Goal: Check status: Check status

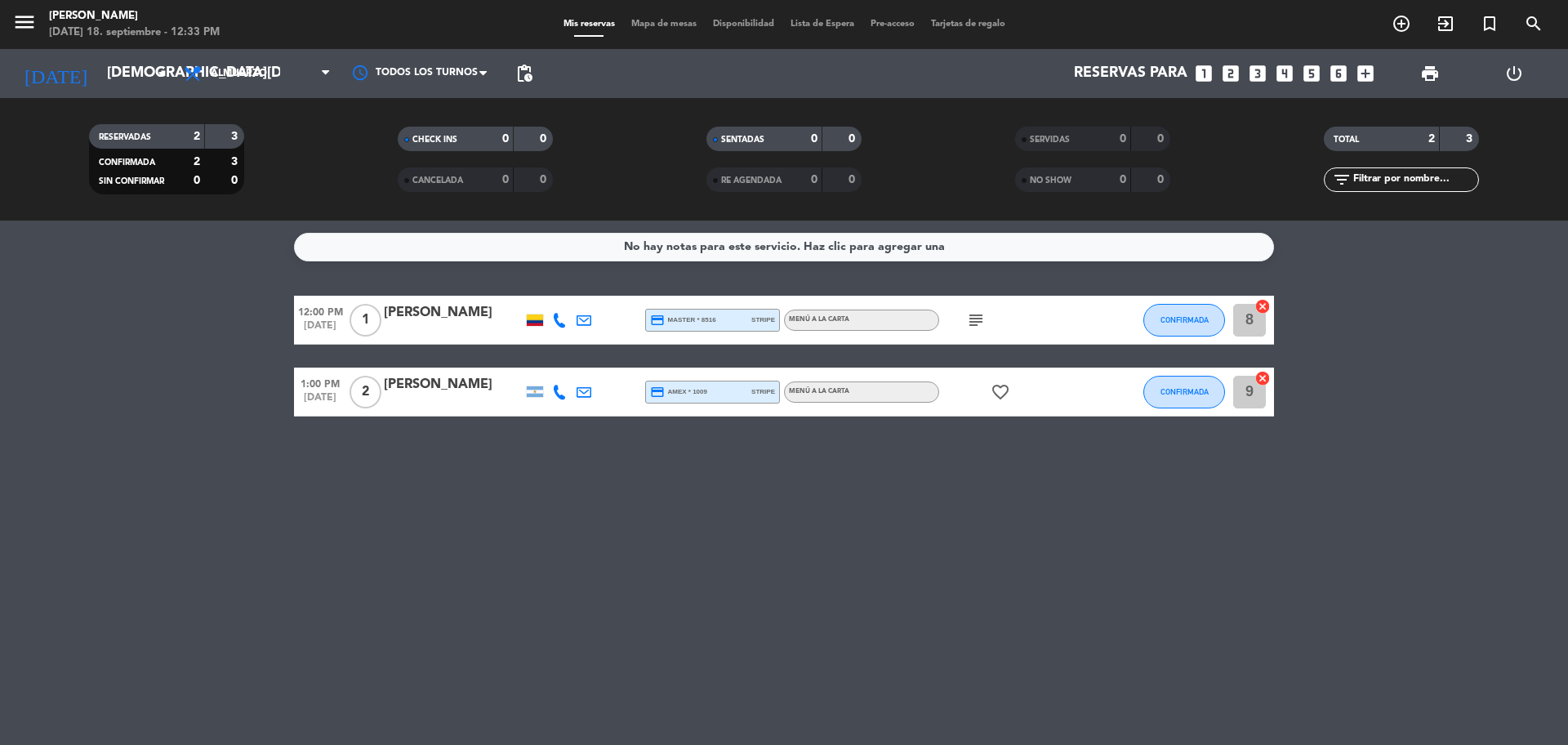
click at [964, 317] on span "subject" at bounding box center [976, 320] width 25 height 20
click at [982, 317] on icon "subject" at bounding box center [976, 320] width 20 height 20
click at [1006, 399] on icon "favorite_border" at bounding box center [1000, 392] width 20 height 20
click at [1007, 399] on icon "favorite_border" at bounding box center [1000, 392] width 20 height 20
click at [126, 78] on input "[DEMOGRAPHIC_DATA][DATE]" at bounding box center [194, 73] width 189 height 32
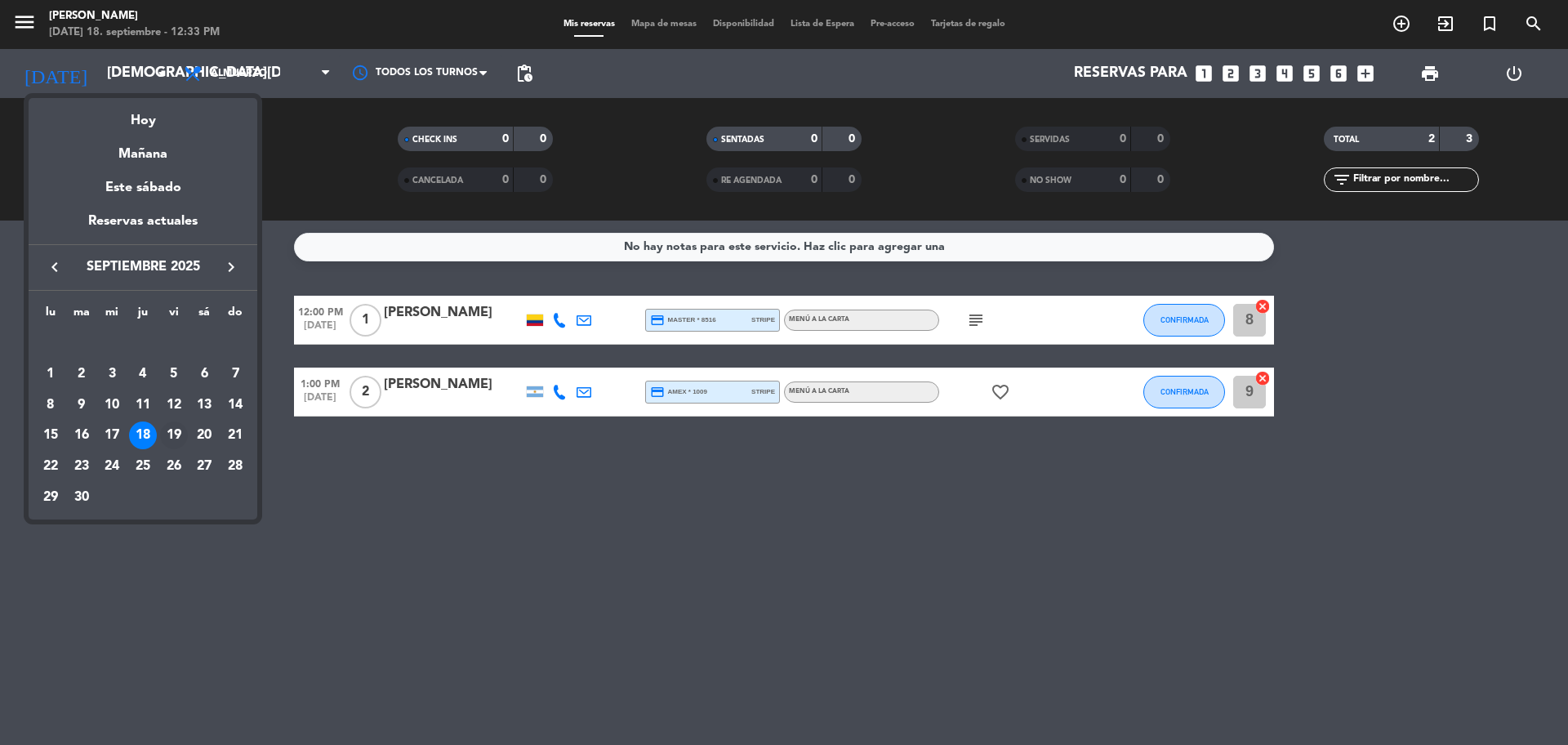
click at [165, 424] on div "19" at bounding box center [174, 435] width 28 height 28
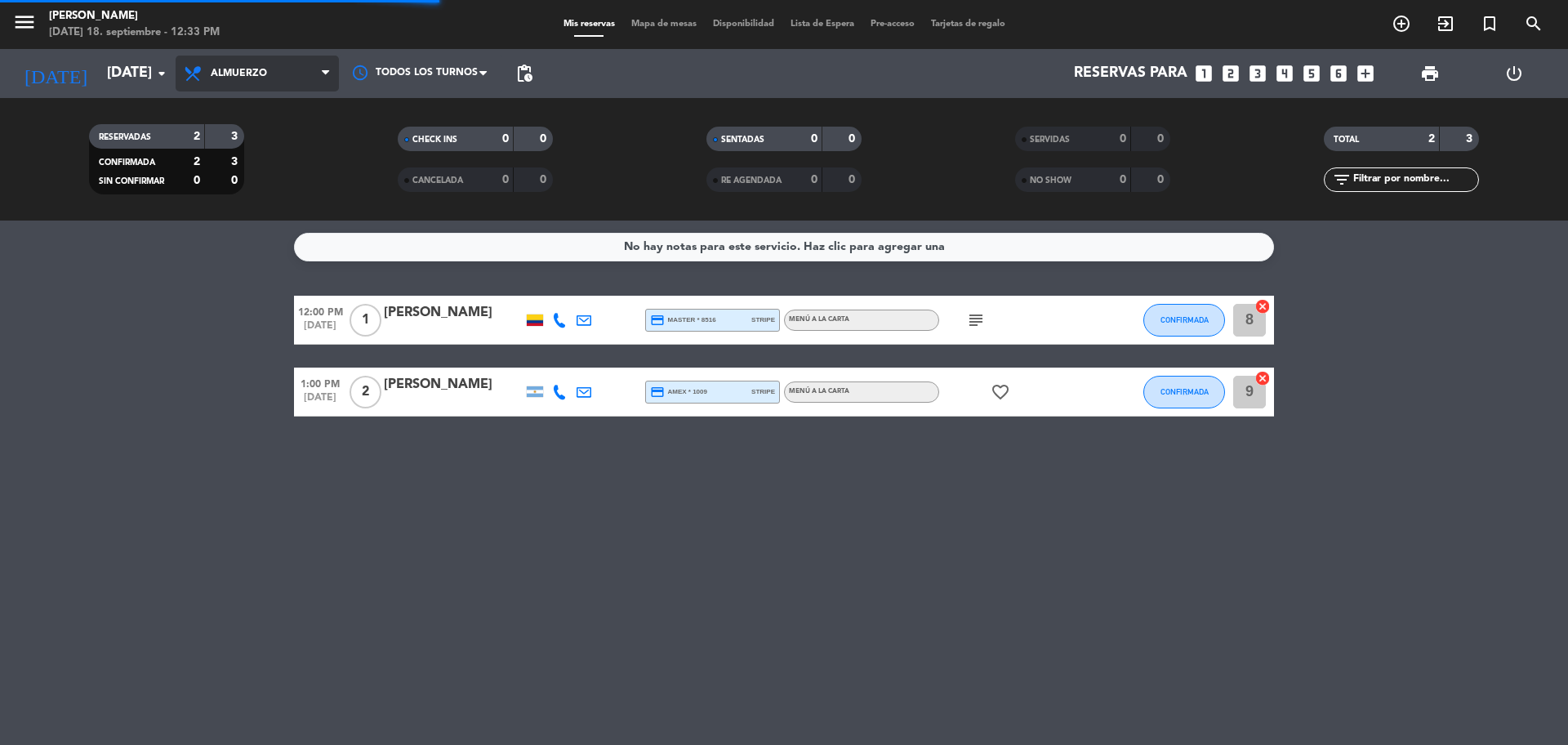
click at [236, 85] on span "Almuerzo" at bounding box center [257, 73] width 163 height 36
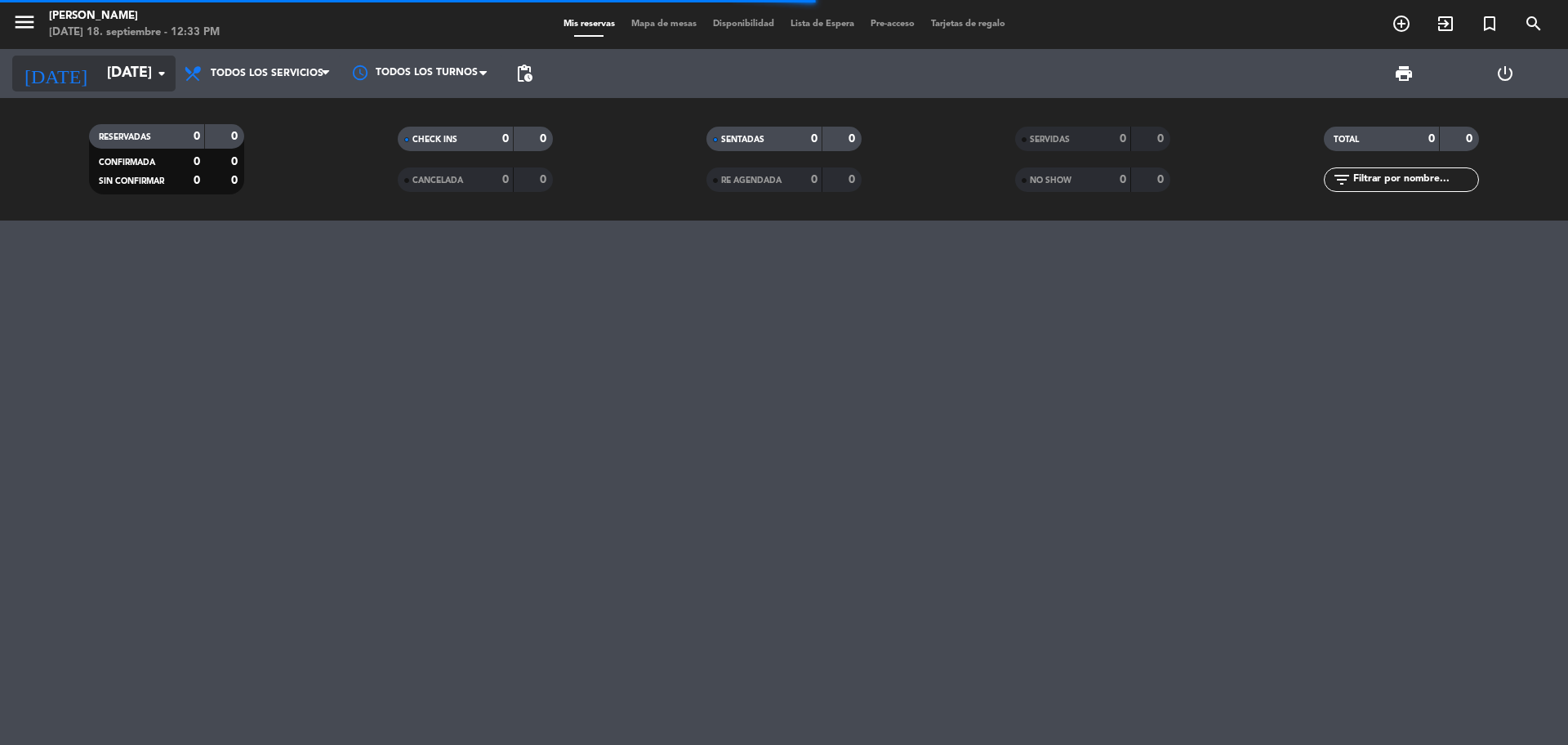
click at [99, 62] on input "[DATE]" at bounding box center [194, 73] width 189 height 32
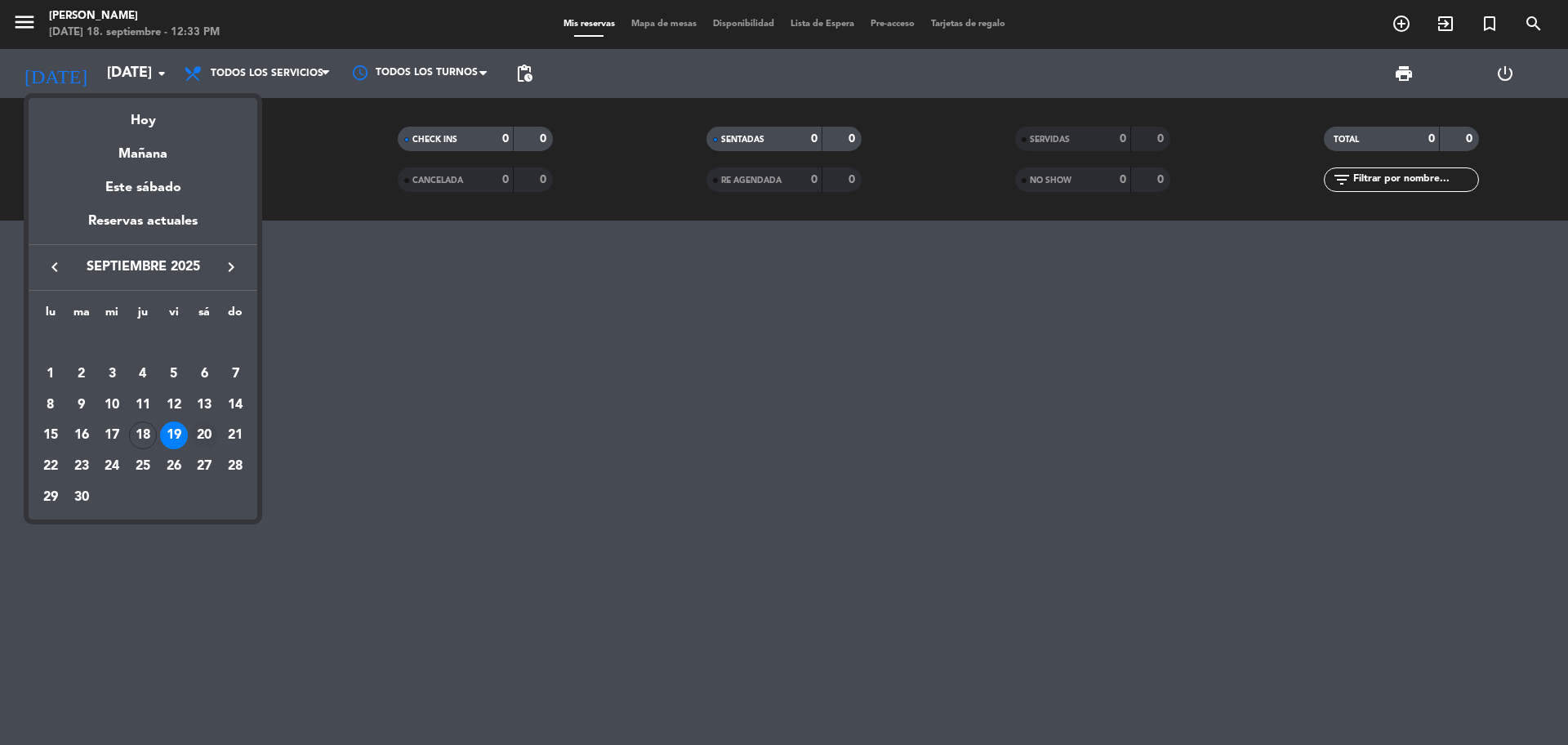
click at [195, 433] on div "20" at bounding box center [204, 435] width 28 height 28
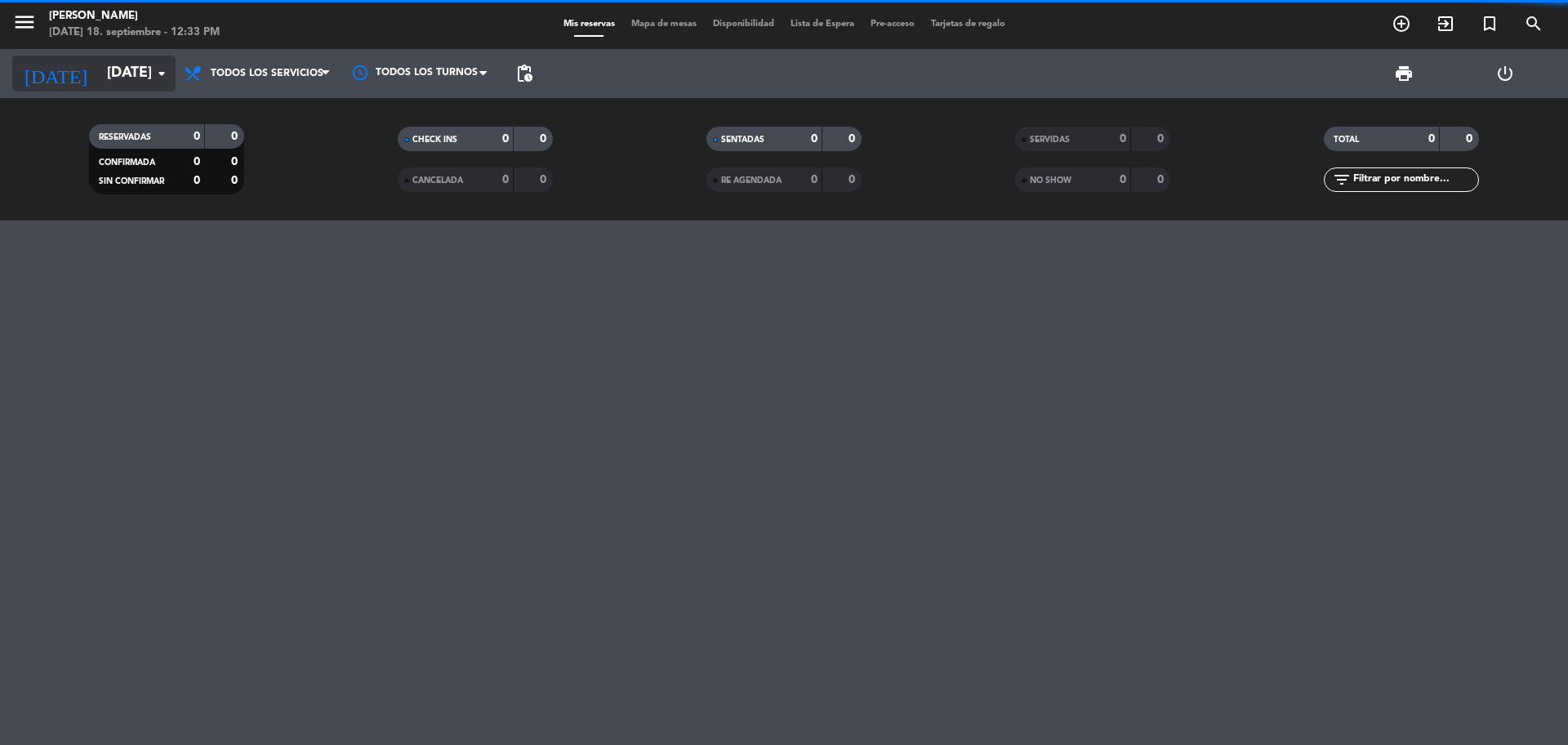
click at [118, 66] on input "[DATE]" at bounding box center [194, 73] width 189 height 32
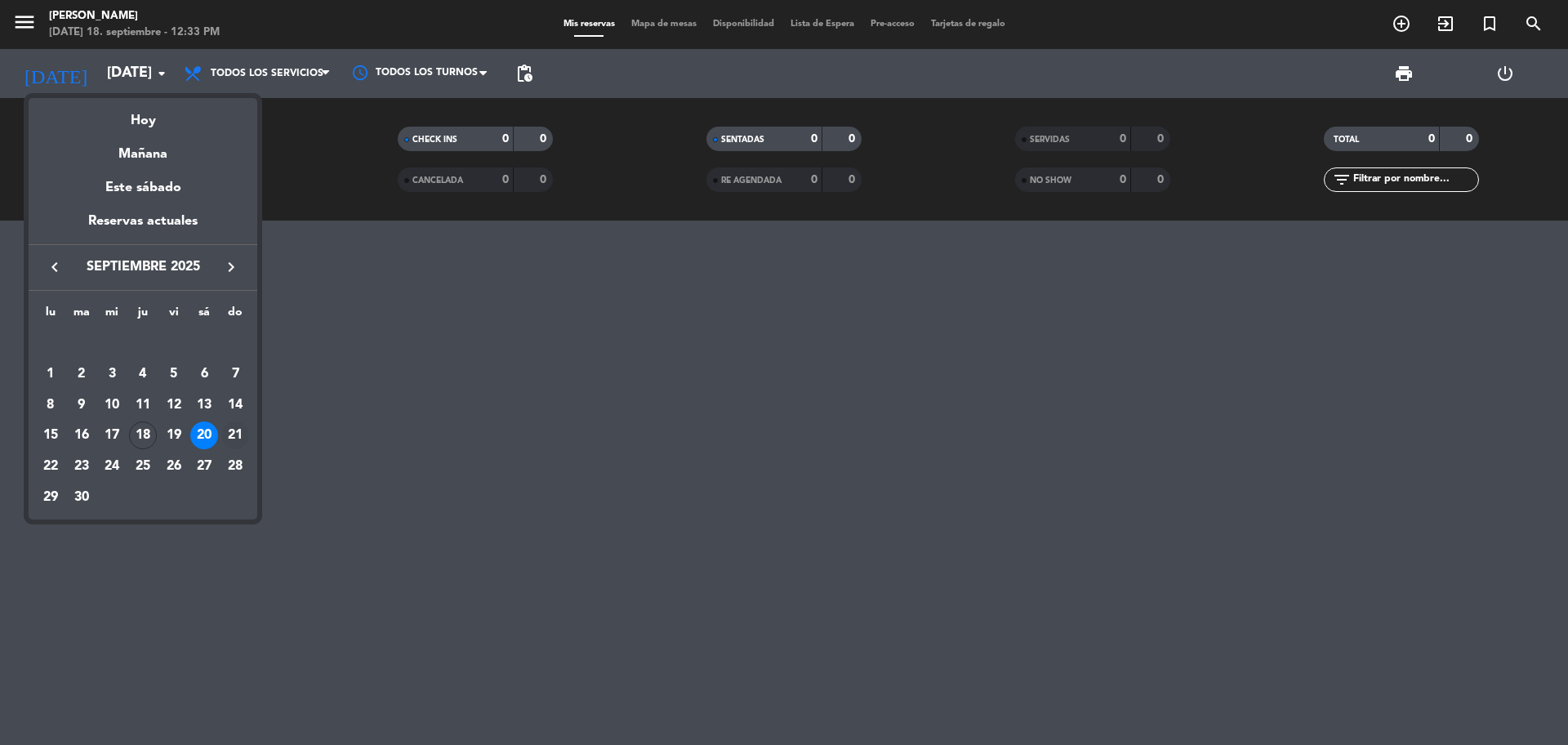
click at [234, 439] on div "21" at bounding box center [235, 435] width 28 height 28
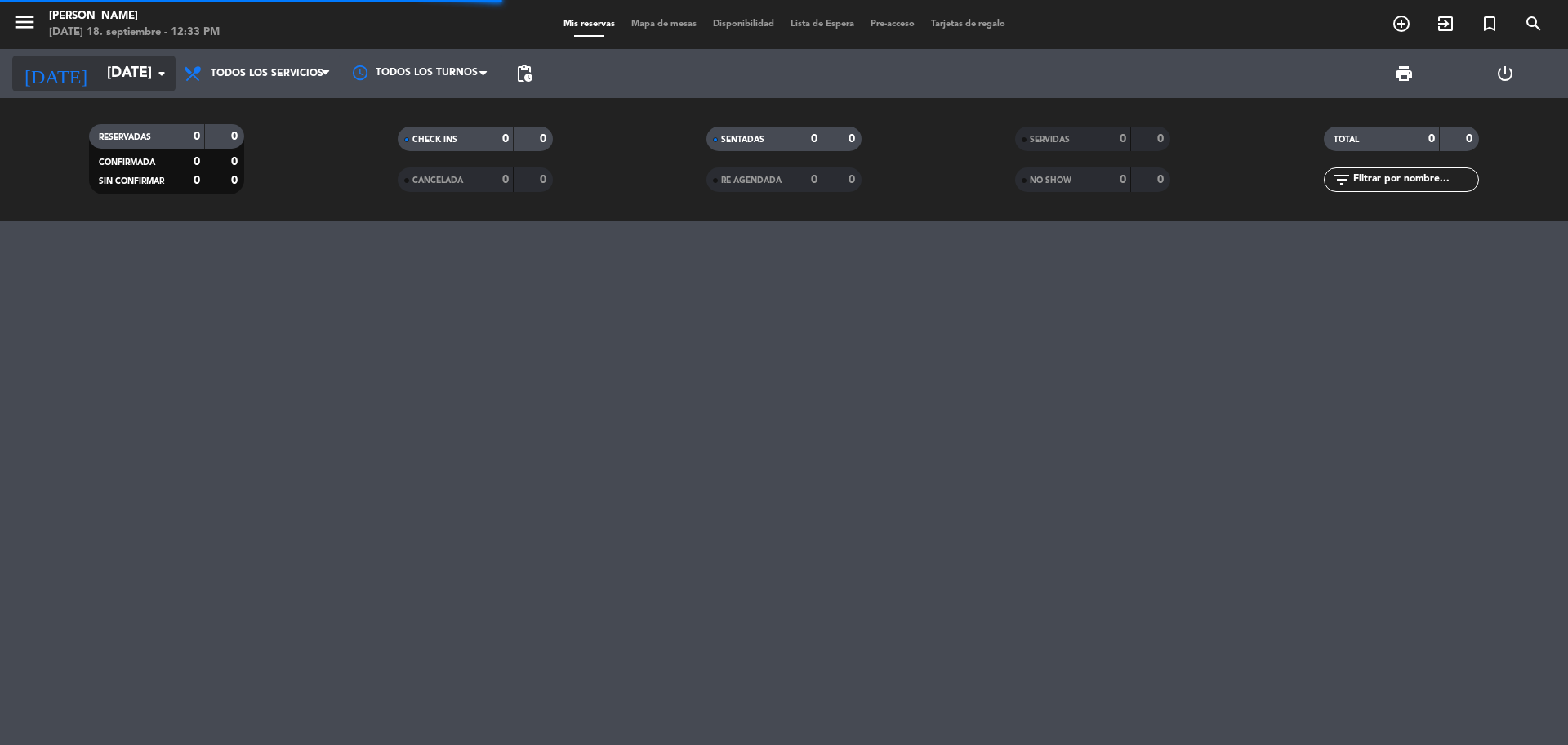
click at [113, 68] on input "[DATE]" at bounding box center [194, 73] width 189 height 32
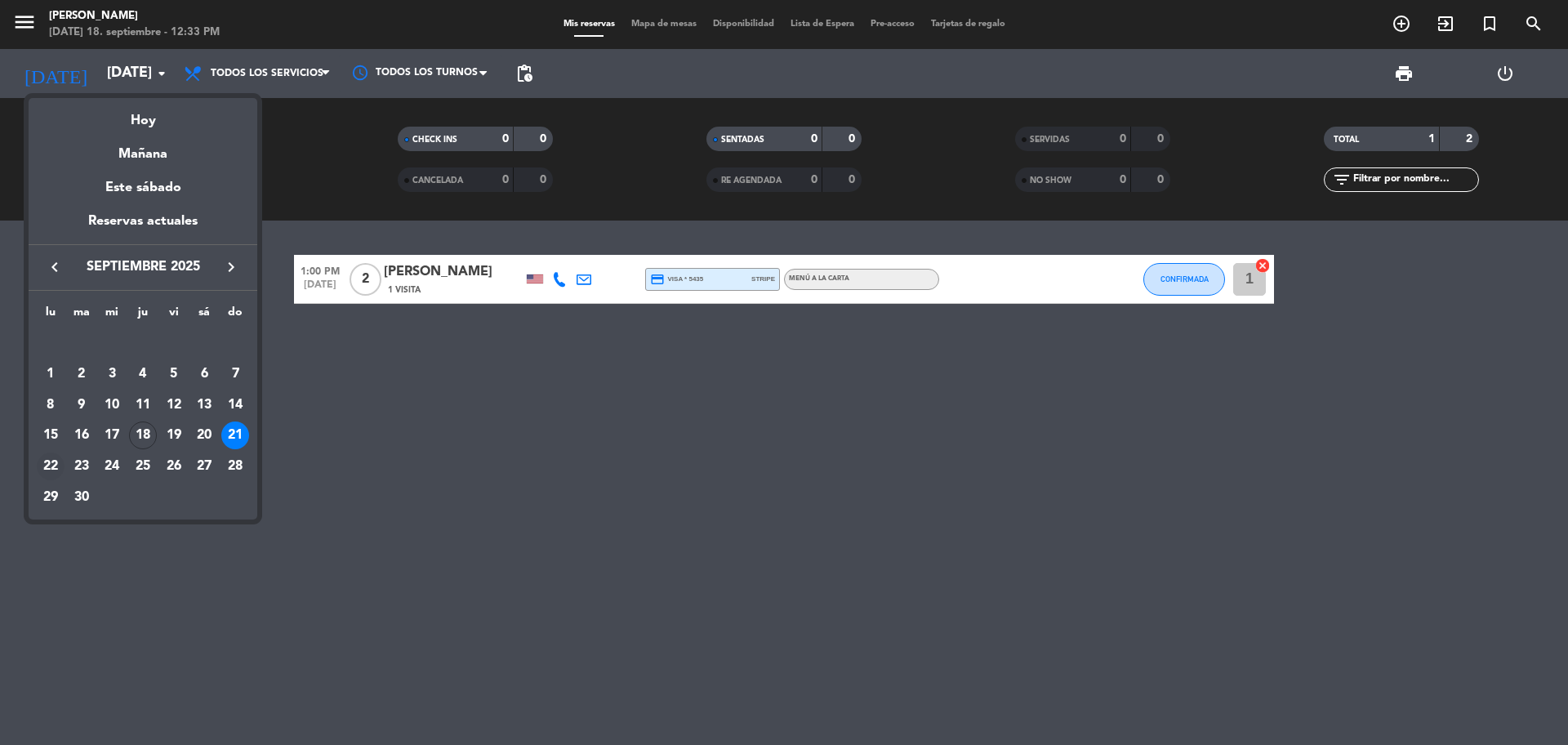
click at [44, 462] on div "22" at bounding box center [50, 466] width 28 height 28
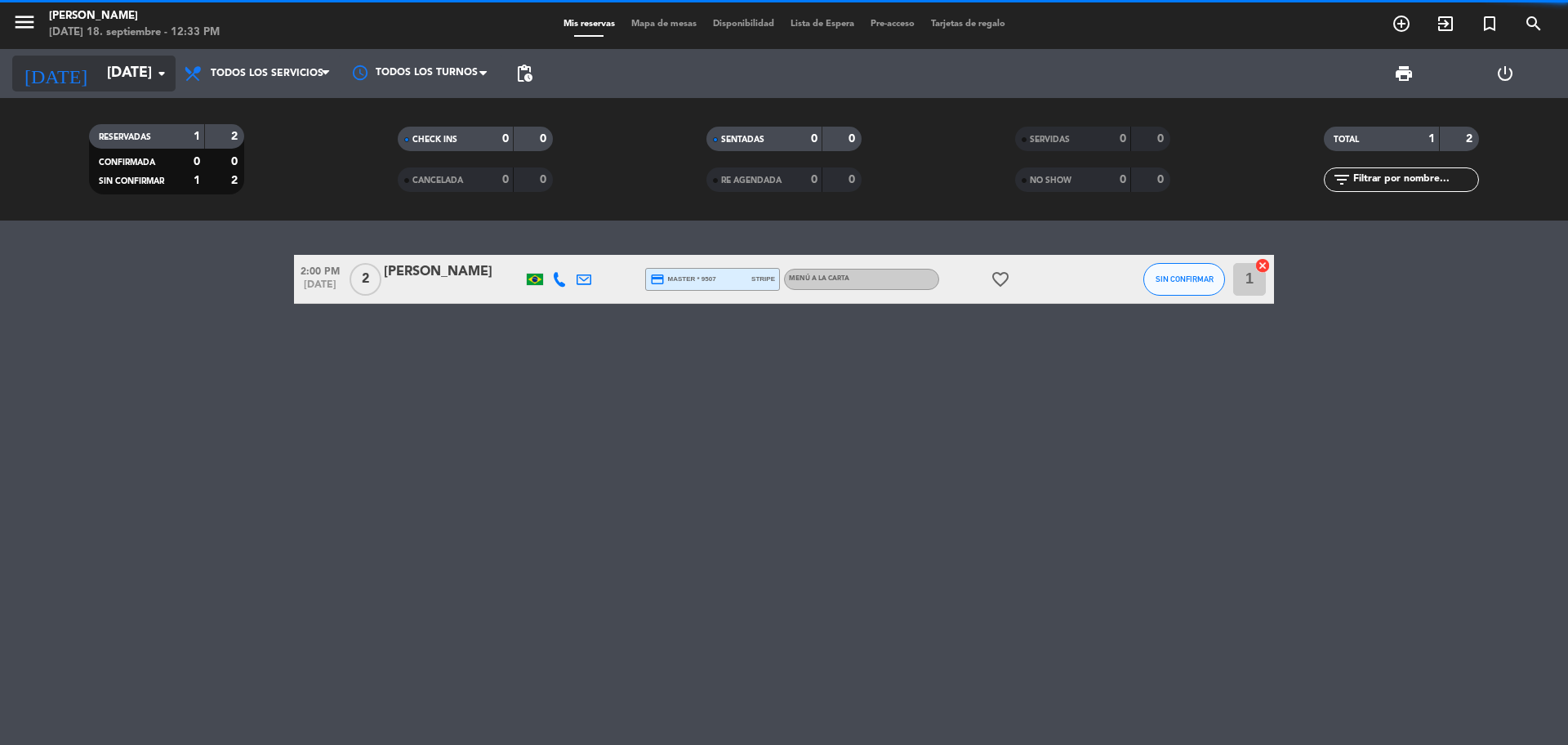
click at [116, 72] on input "[DATE]" at bounding box center [194, 73] width 189 height 32
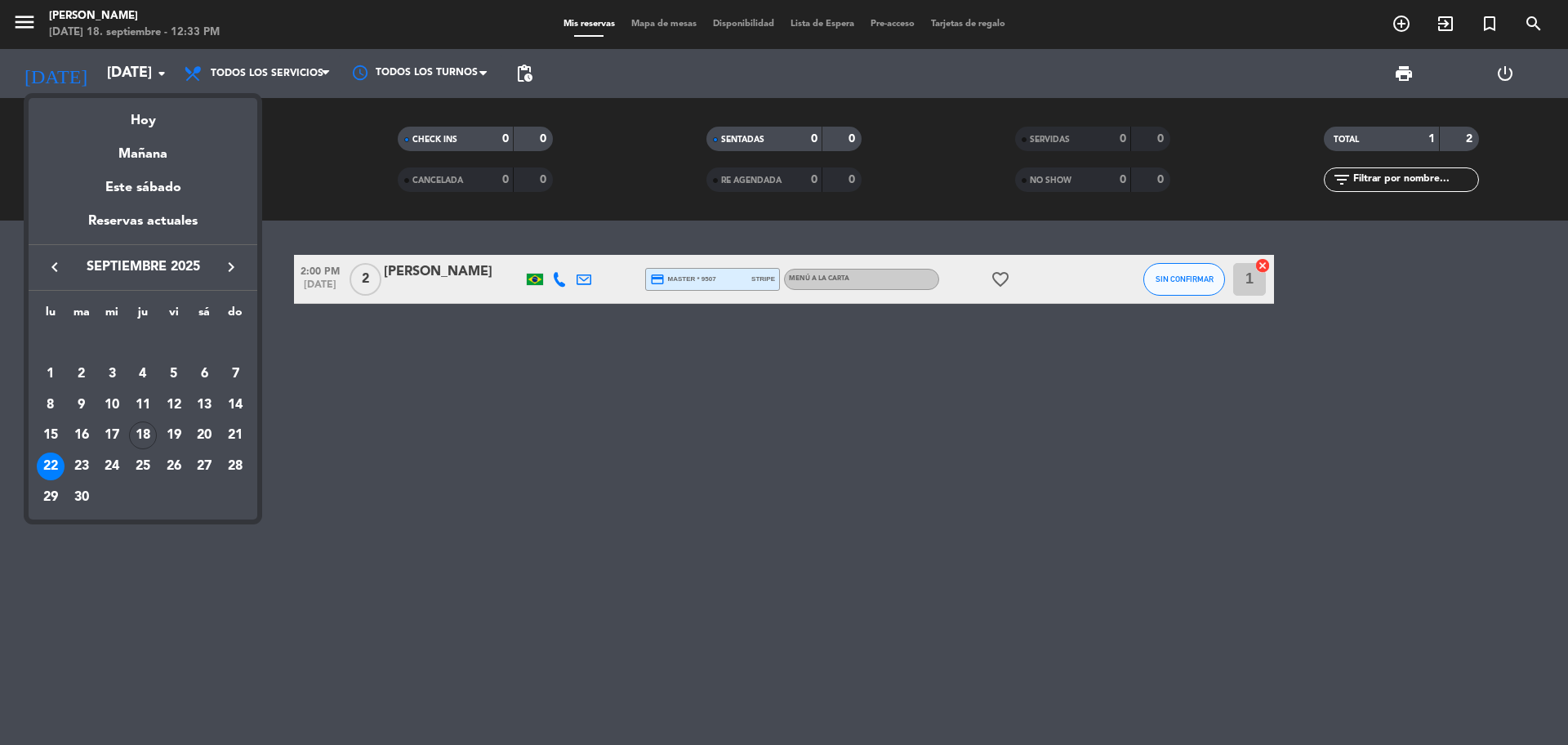
click at [145, 68] on div at bounding box center [784, 372] width 1568 height 745
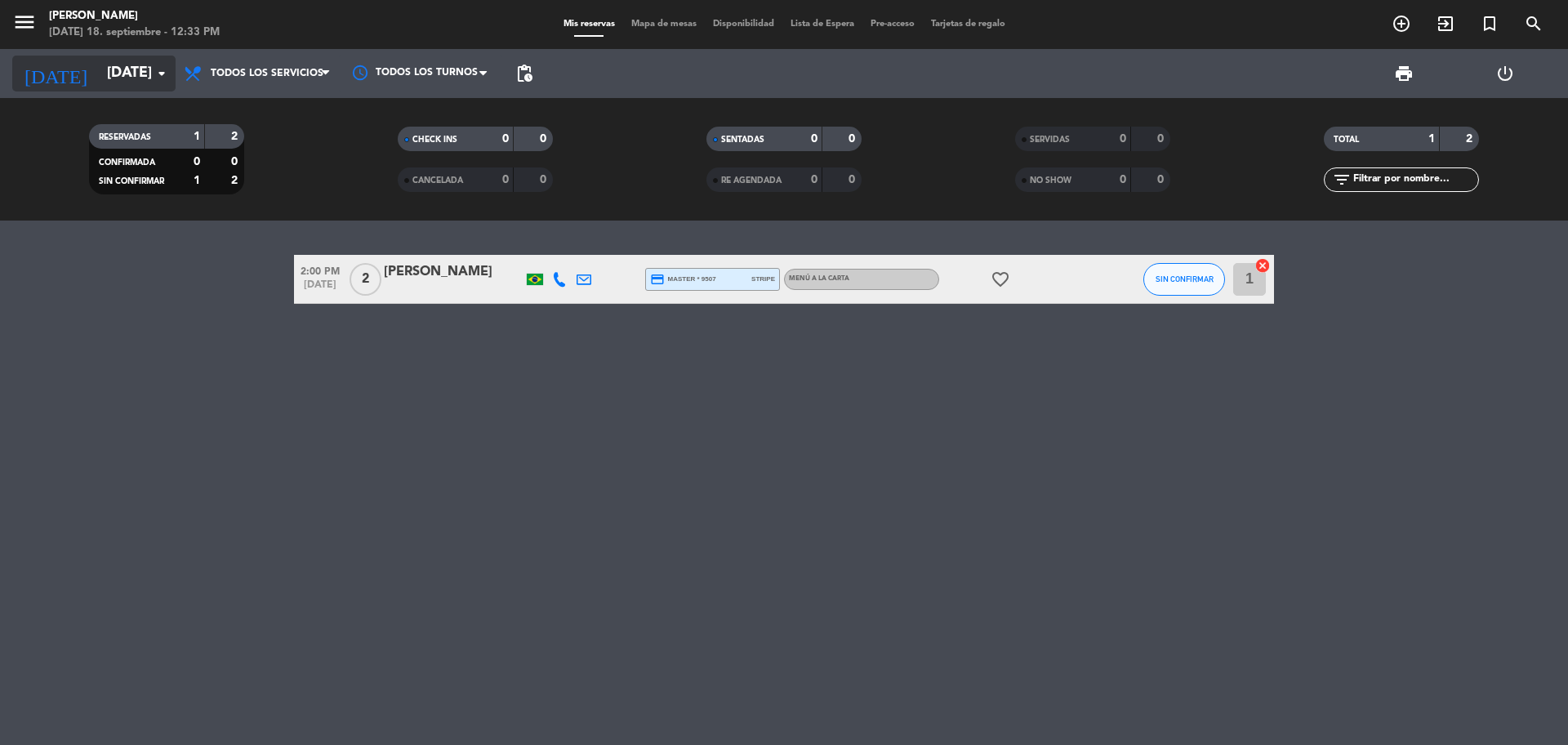
click at [144, 75] on input "[DATE]" at bounding box center [194, 73] width 189 height 32
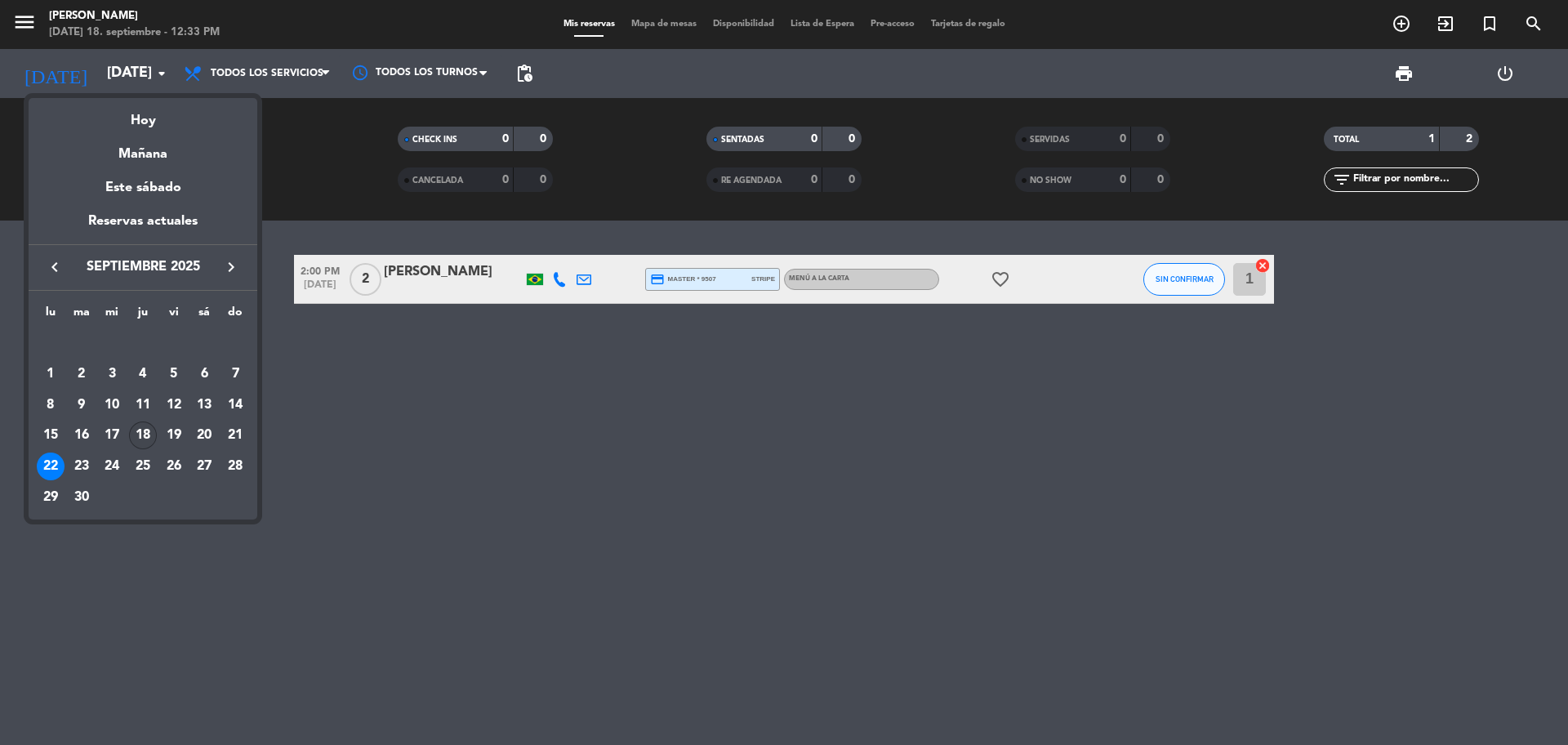
click at [140, 432] on div "18" at bounding box center [143, 435] width 28 height 28
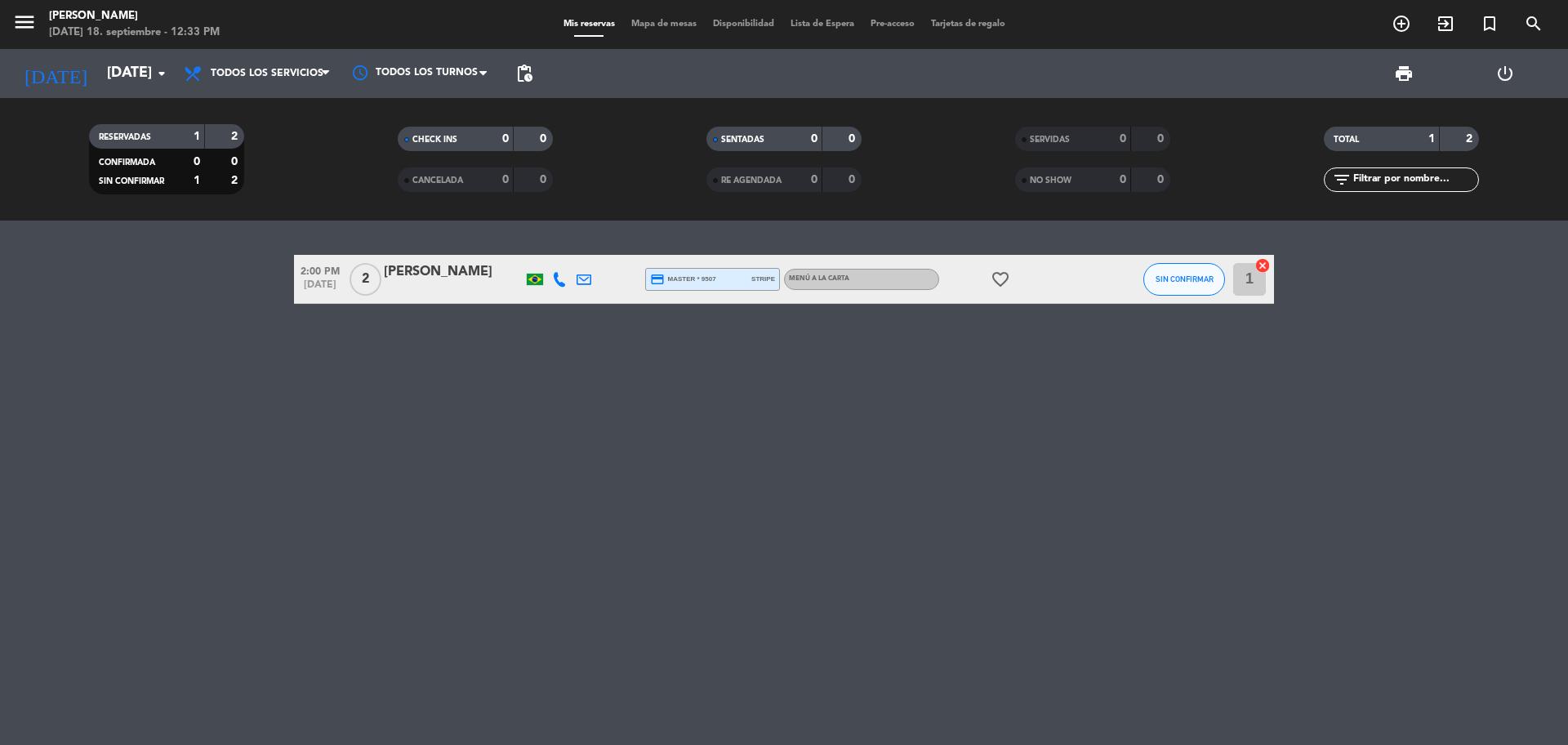
type input "[DEMOGRAPHIC_DATA][DATE]"
